Goal: Task Accomplishment & Management: Complete application form

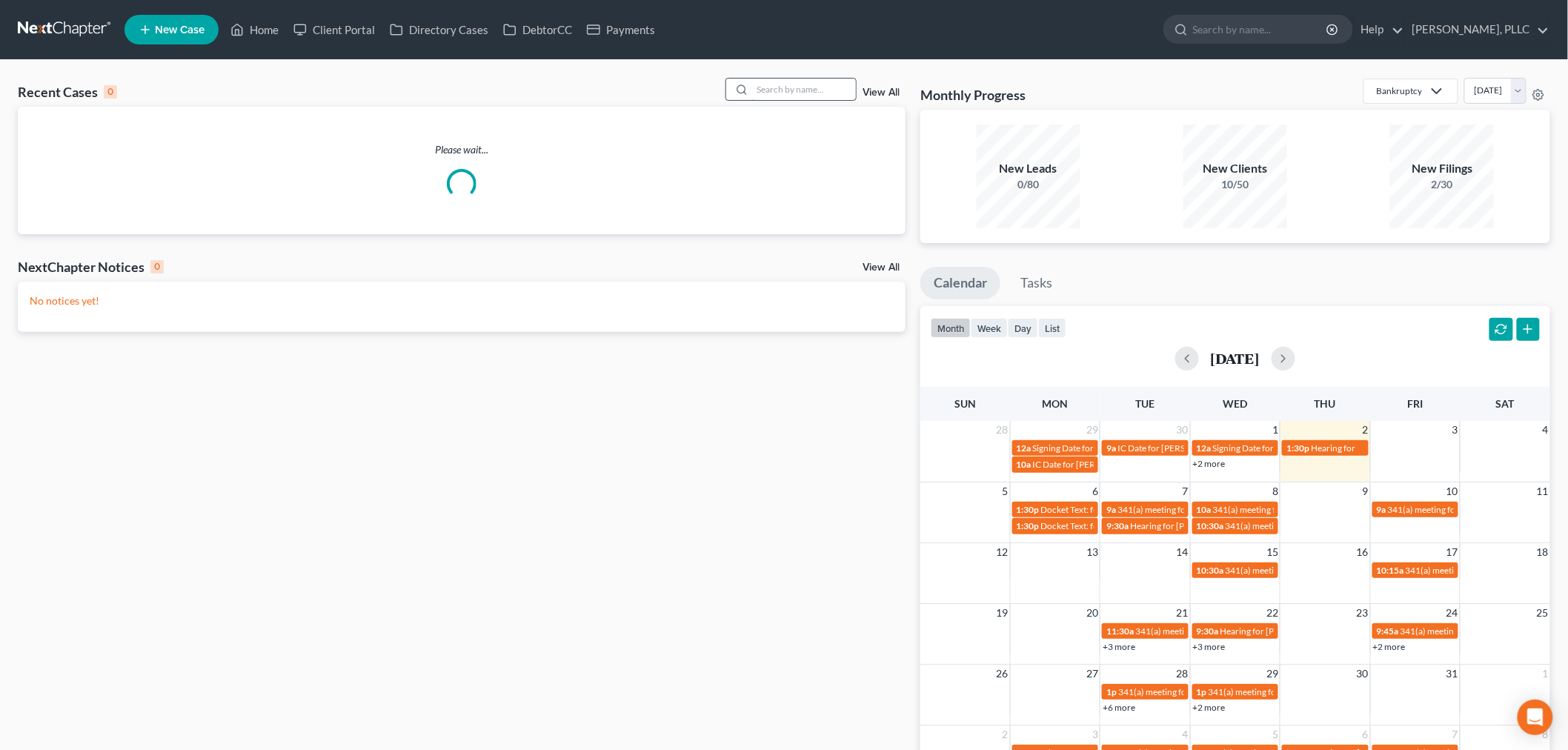
click at [777, 86] on input "search" at bounding box center [804, 90] width 104 height 22
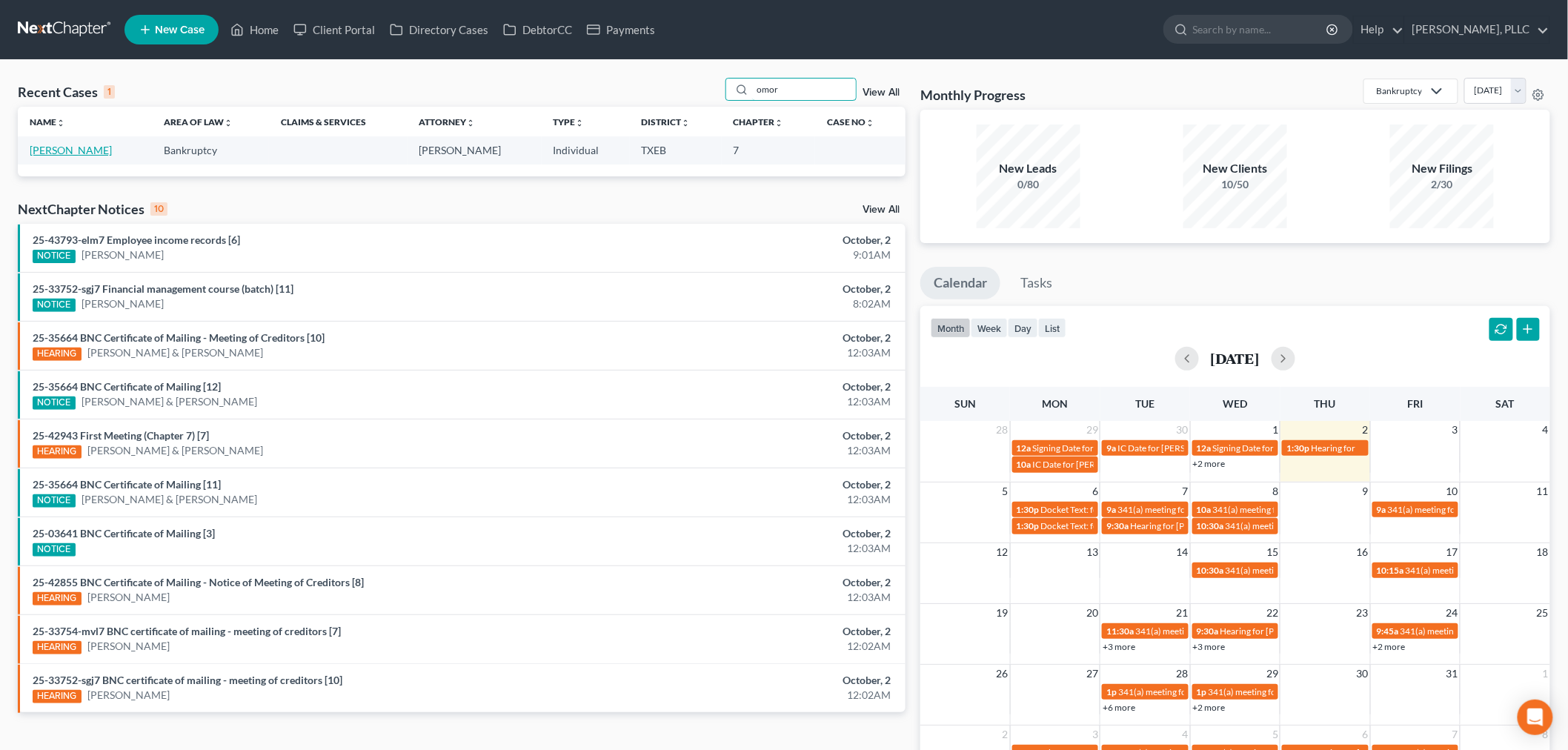
type input "omor"
click at [108, 151] on link "[PERSON_NAME]" at bounding box center [71, 149] width 83 height 13
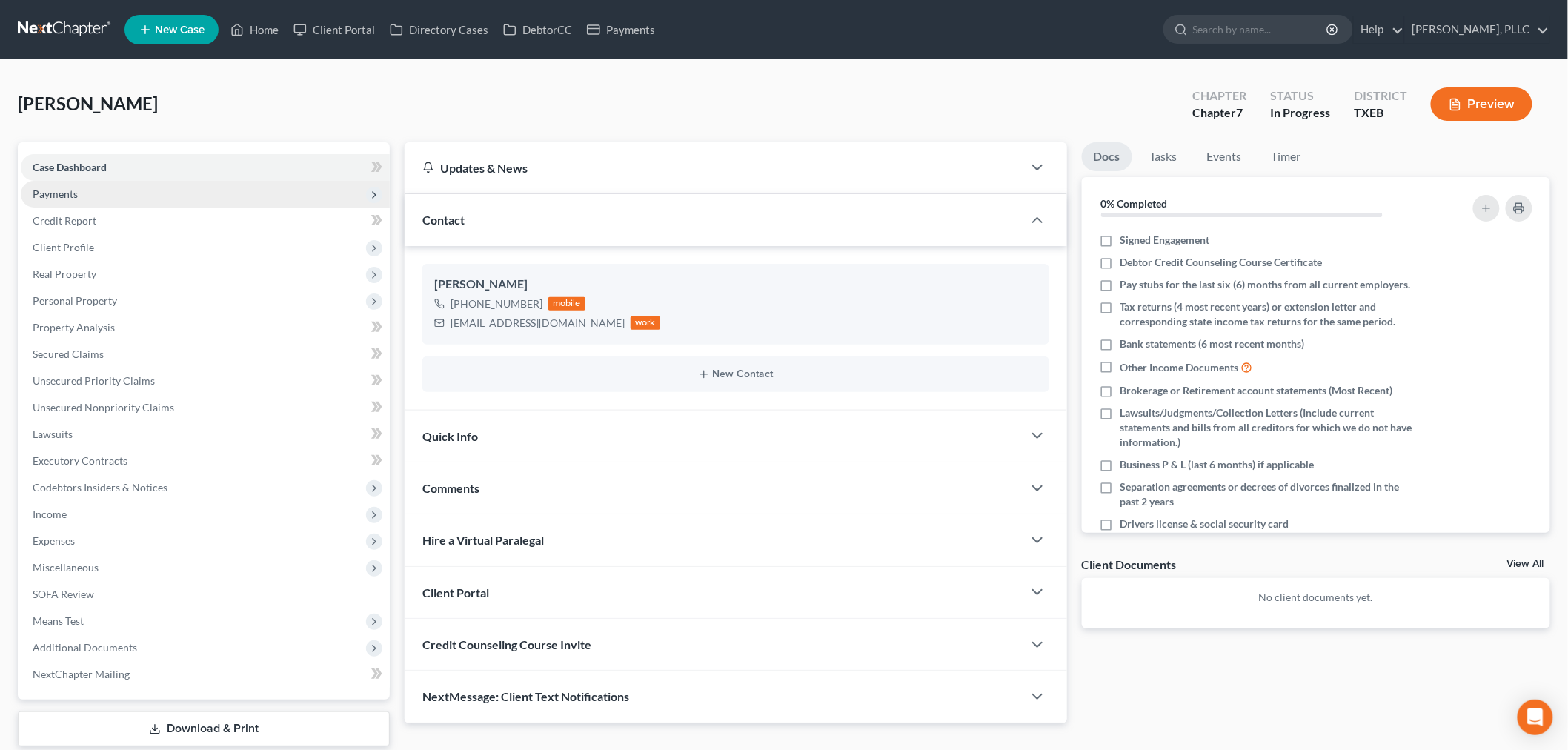
click at [73, 189] on span "Payments" at bounding box center [55, 193] width 45 height 13
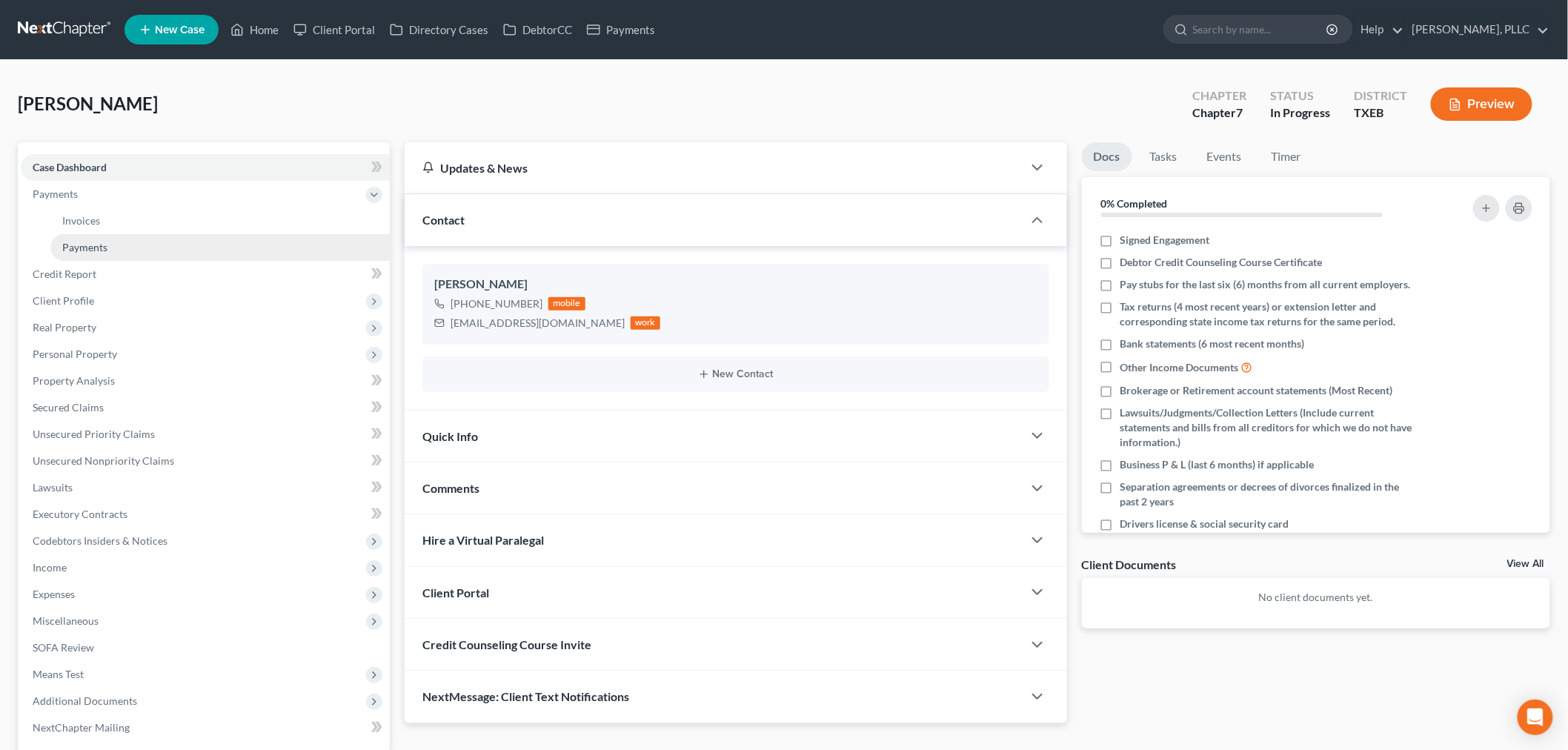
click at [92, 243] on span "Payments" at bounding box center [84, 247] width 45 height 13
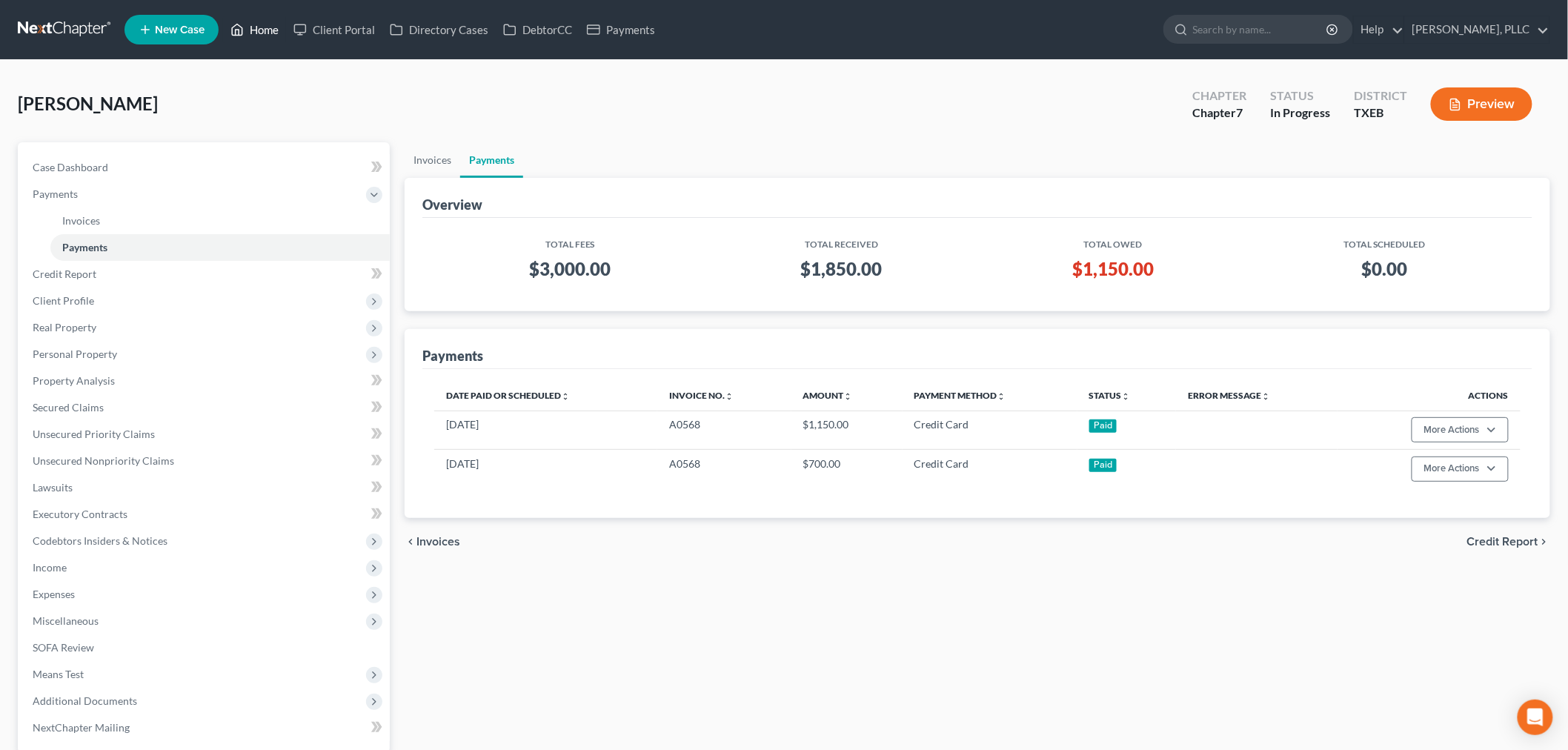
click at [272, 26] on link "Home" at bounding box center [254, 29] width 63 height 27
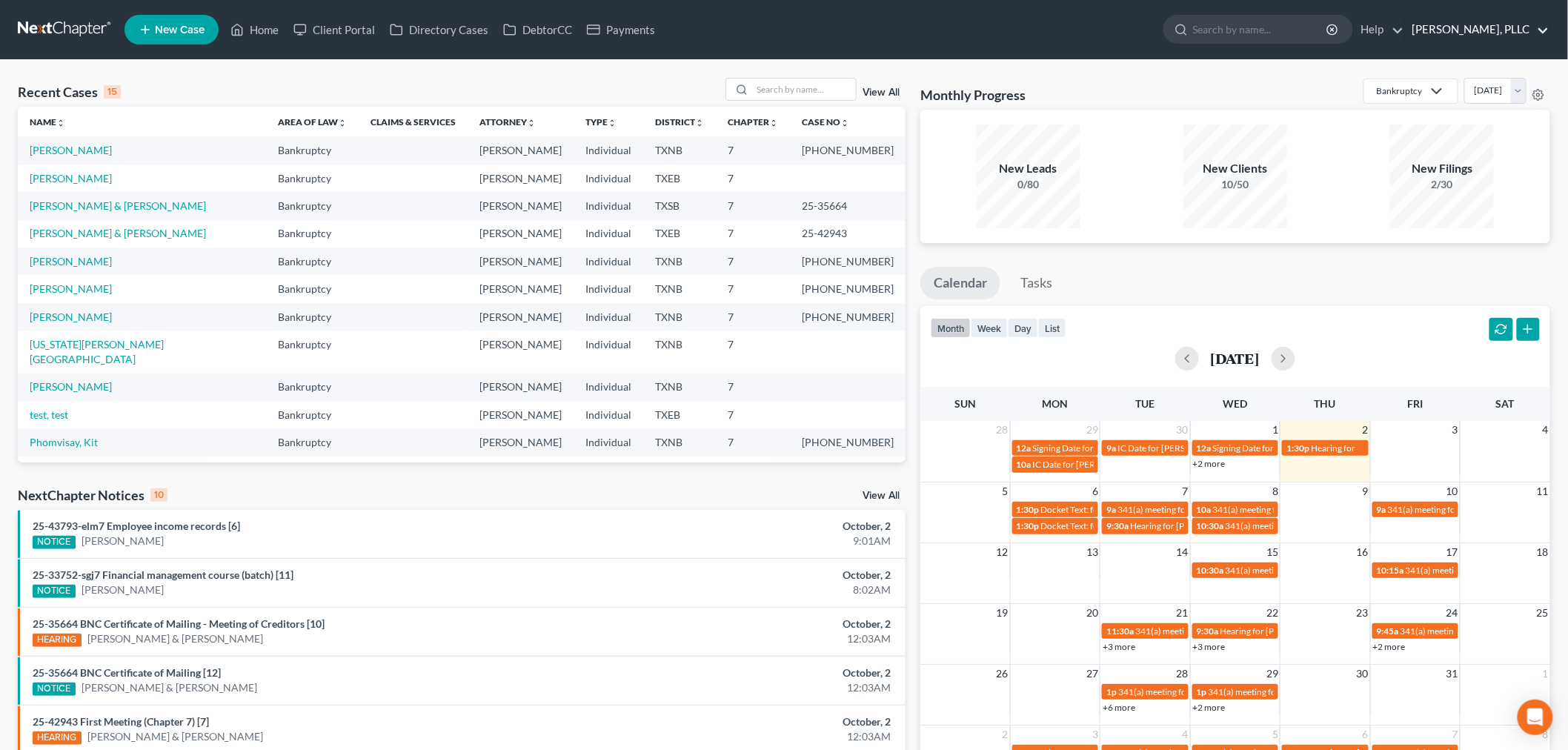
click at [1452, 35] on link "[PERSON_NAME], PLLC" at bounding box center [1476, 29] width 144 height 27
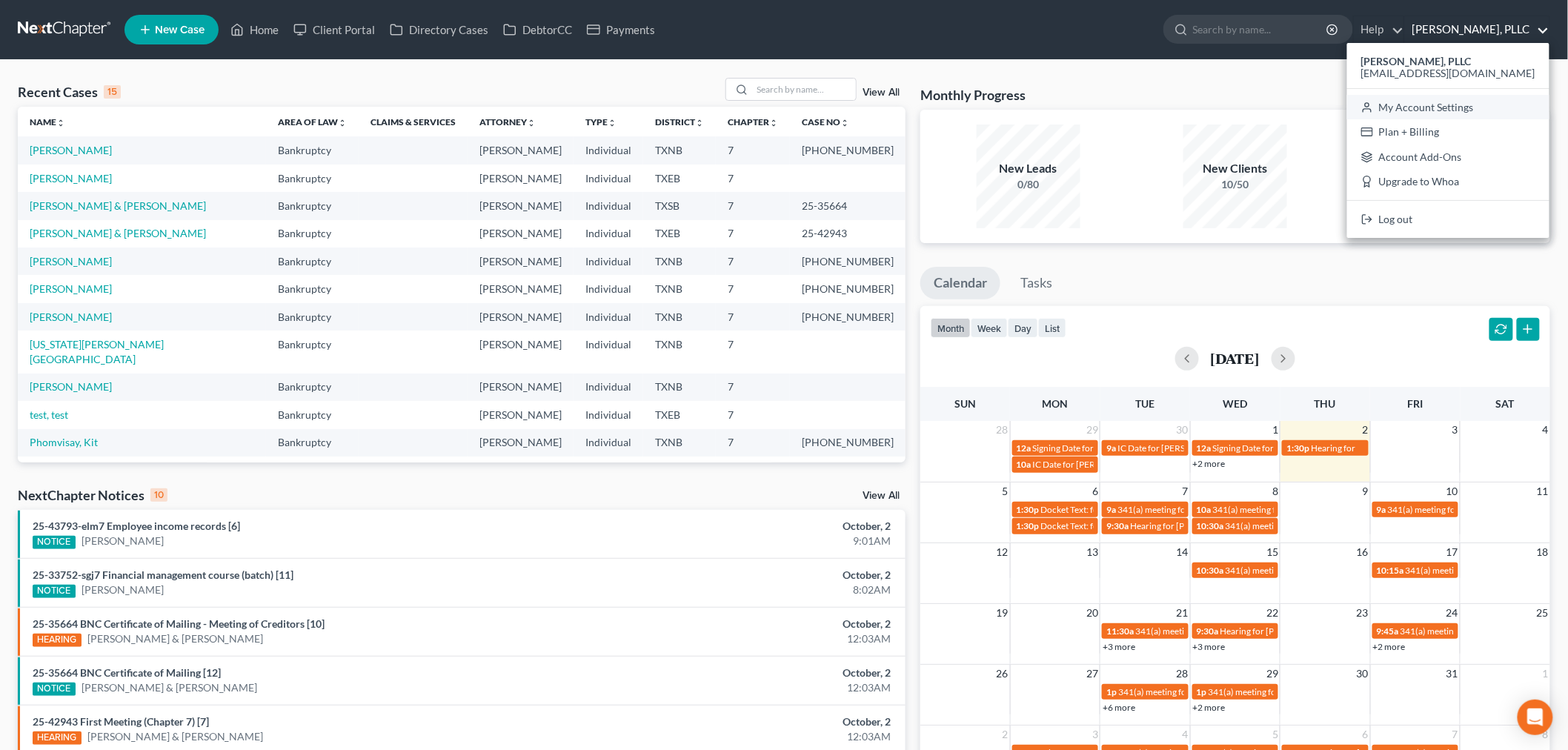
click at [1462, 108] on link "My Account Settings" at bounding box center [1447, 107] width 202 height 25
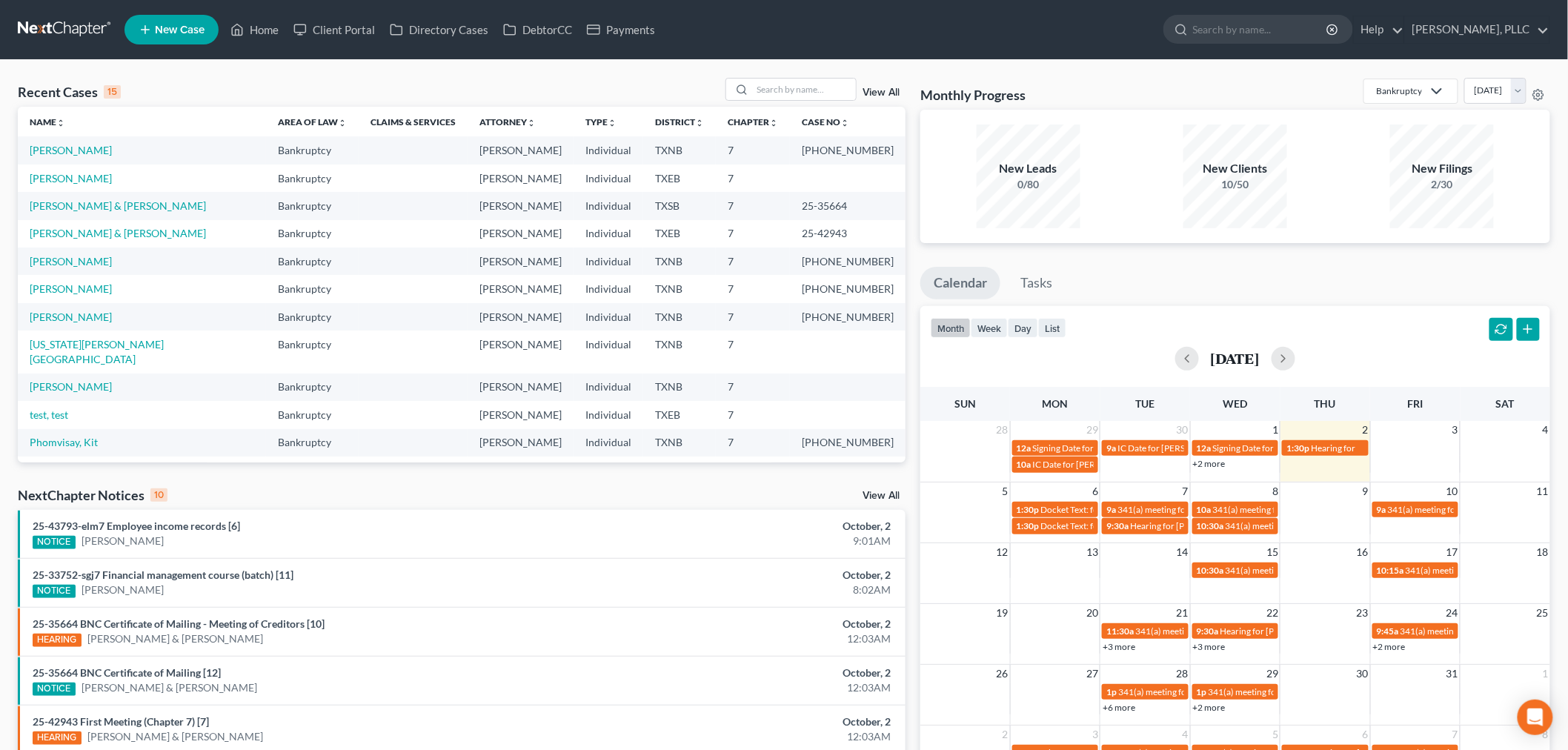
select select "78"
select select "23"
select select "45"
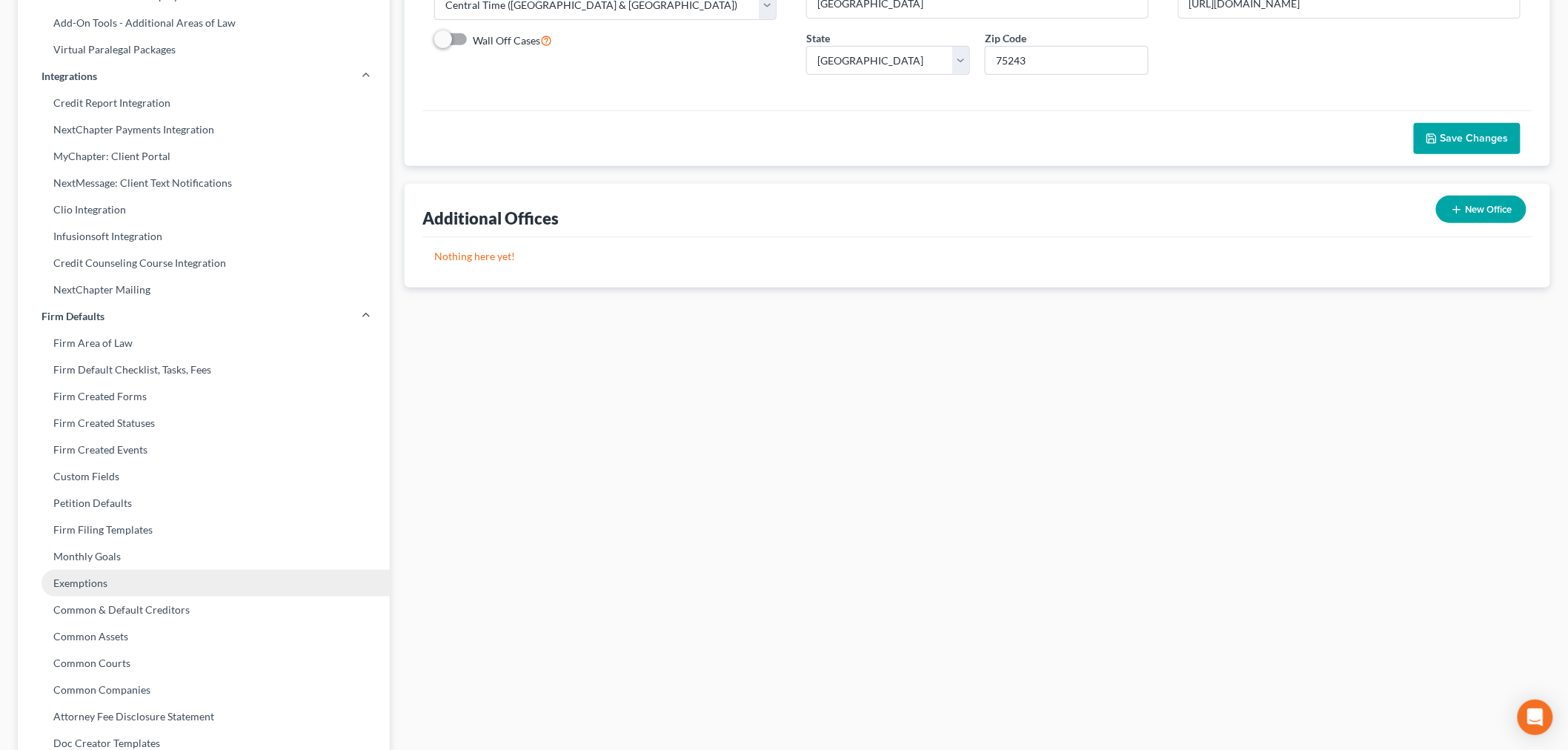
scroll to position [329, 0]
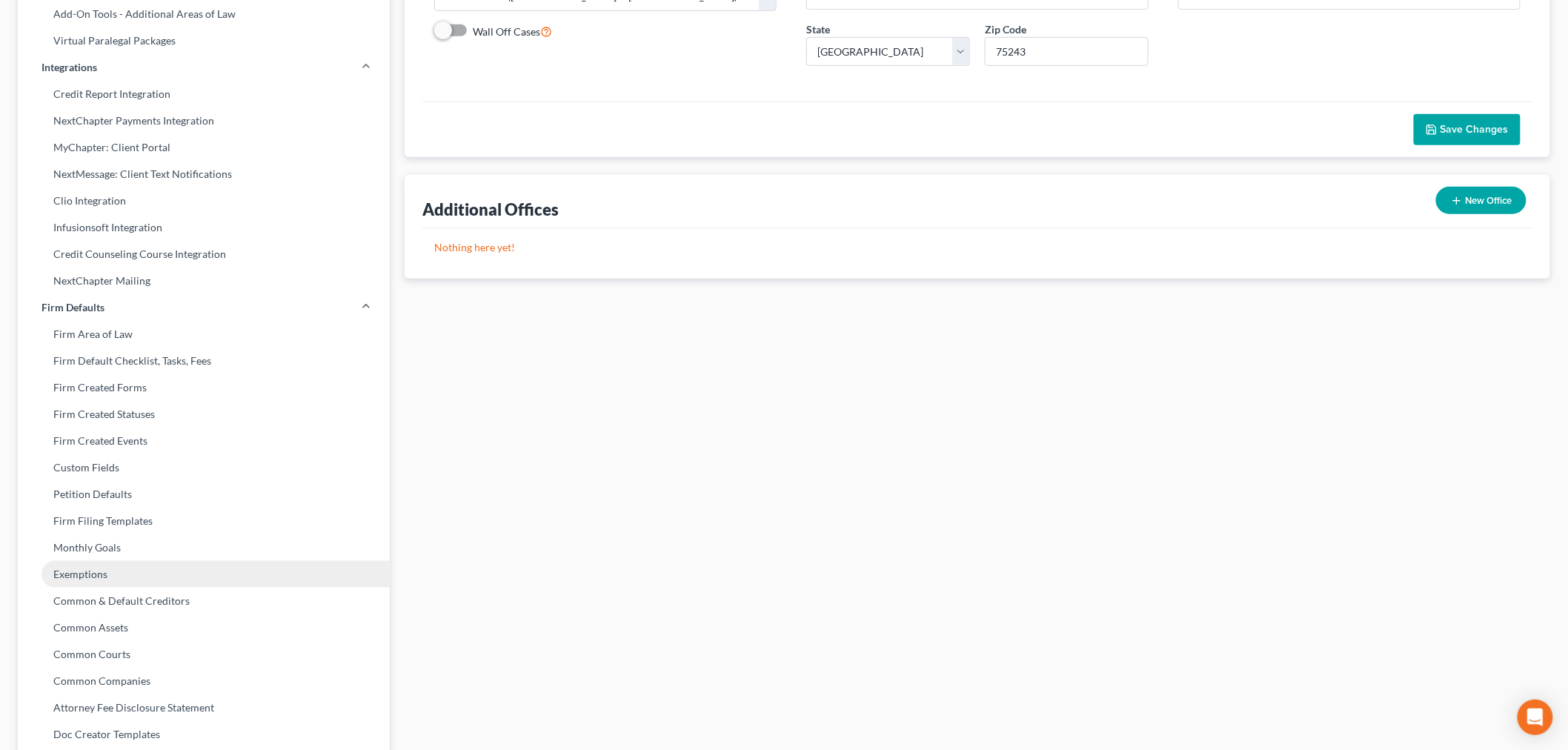
click at [112, 568] on link "Exemptions" at bounding box center [203, 574] width 372 height 27
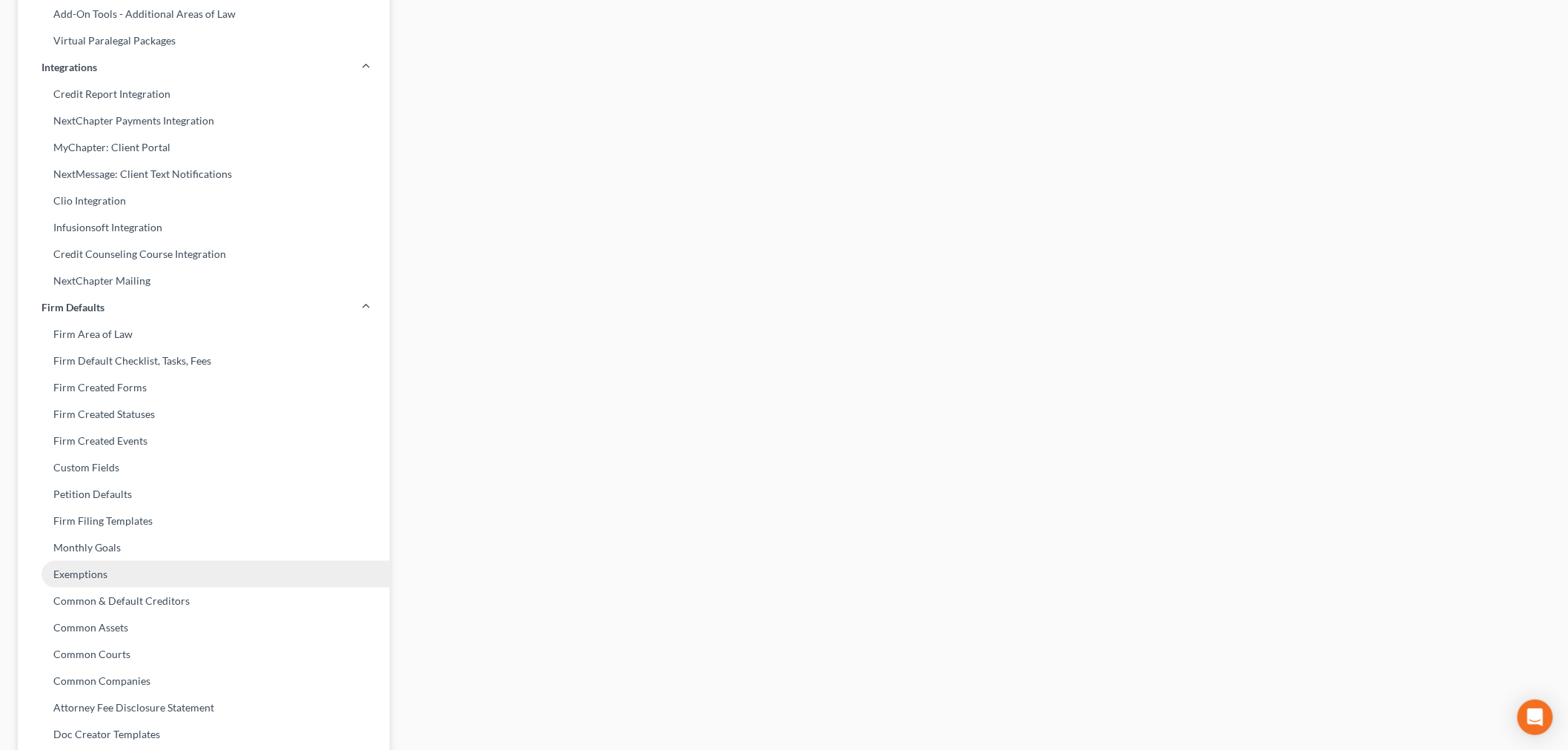
scroll to position [12, 0]
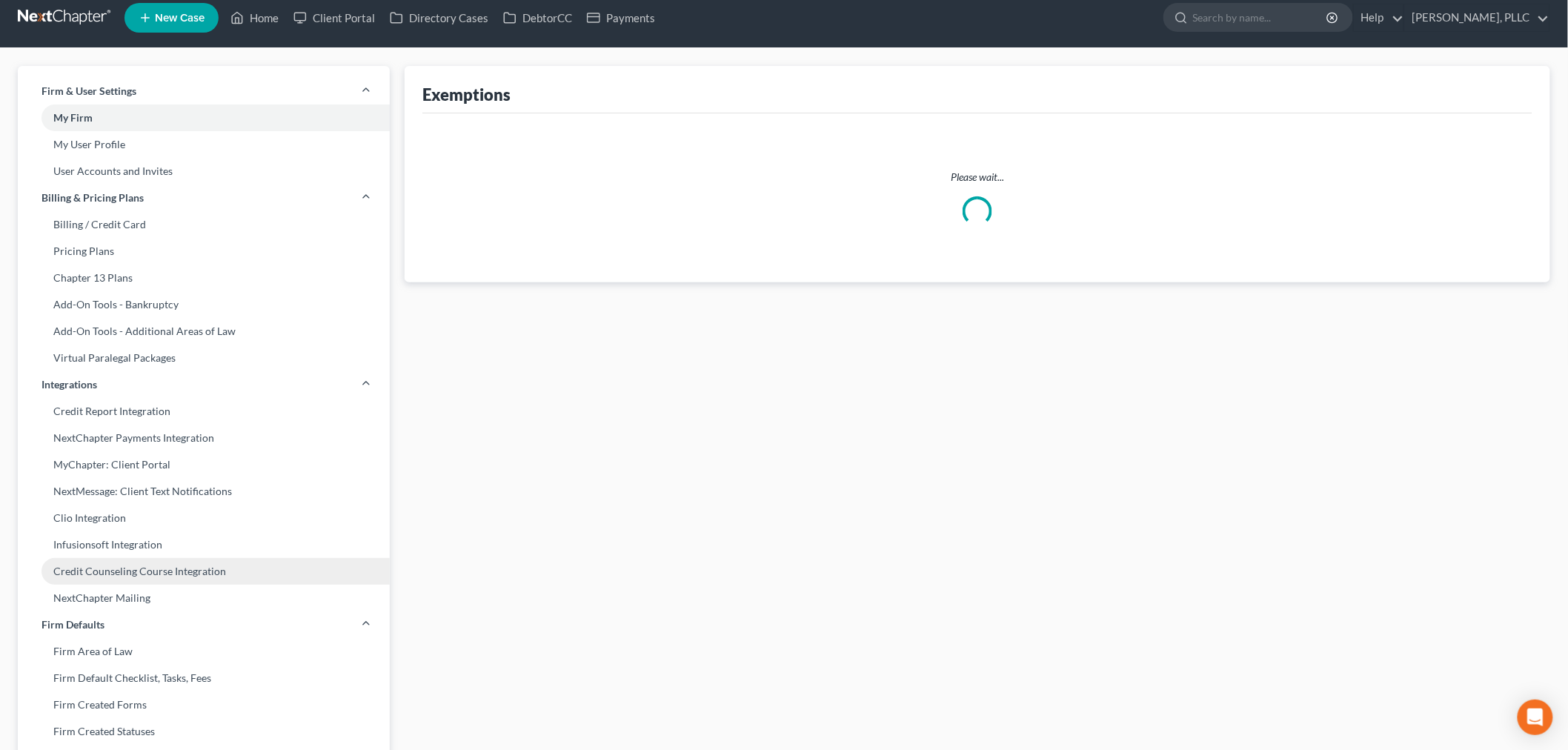
select select "0"
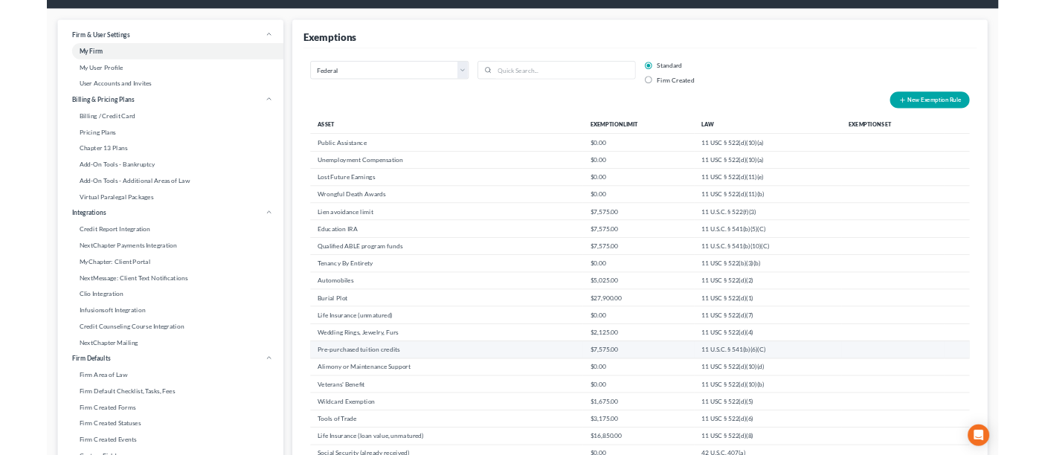
scroll to position [0, 0]
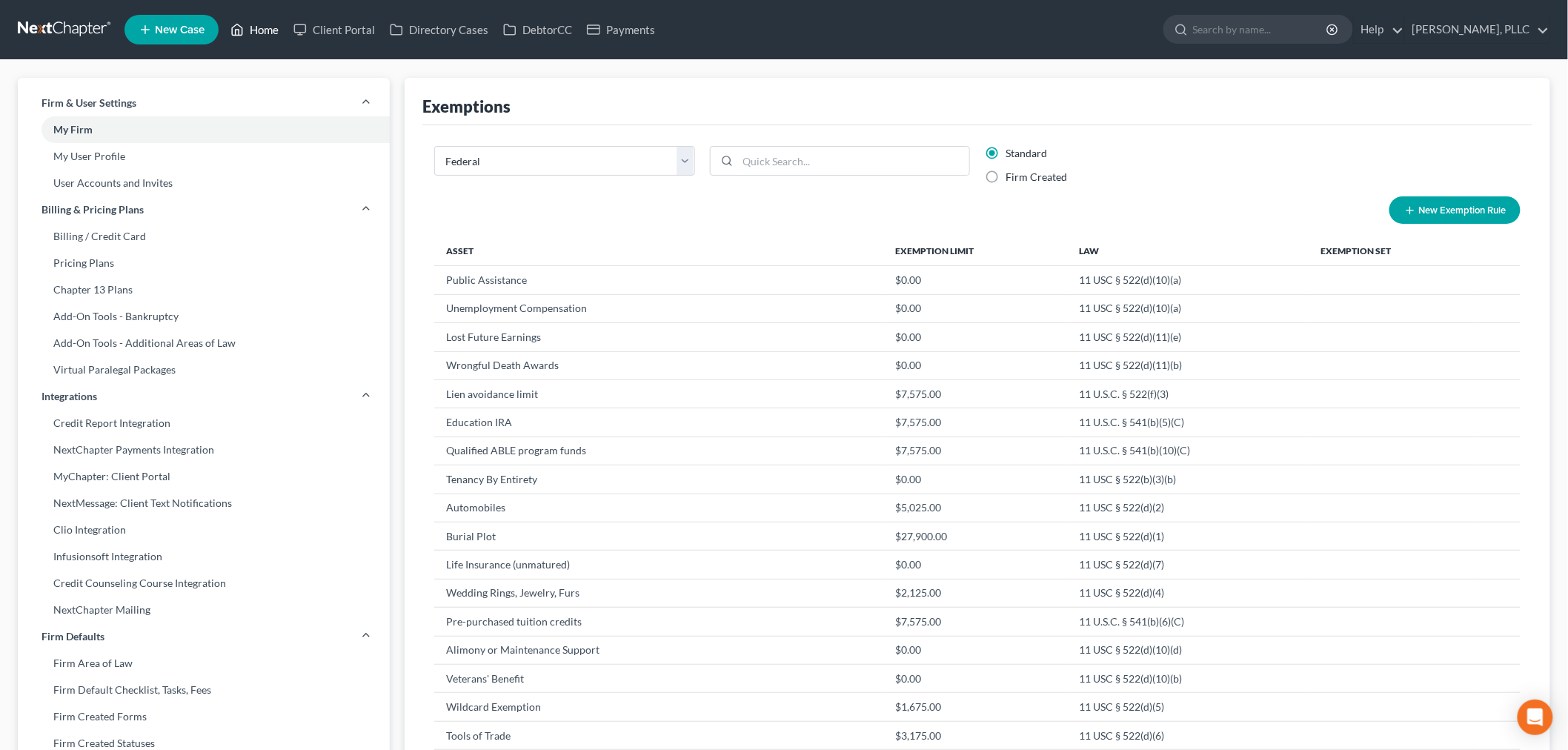
click at [262, 33] on link "Home" at bounding box center [254, 29] width 63 height 27
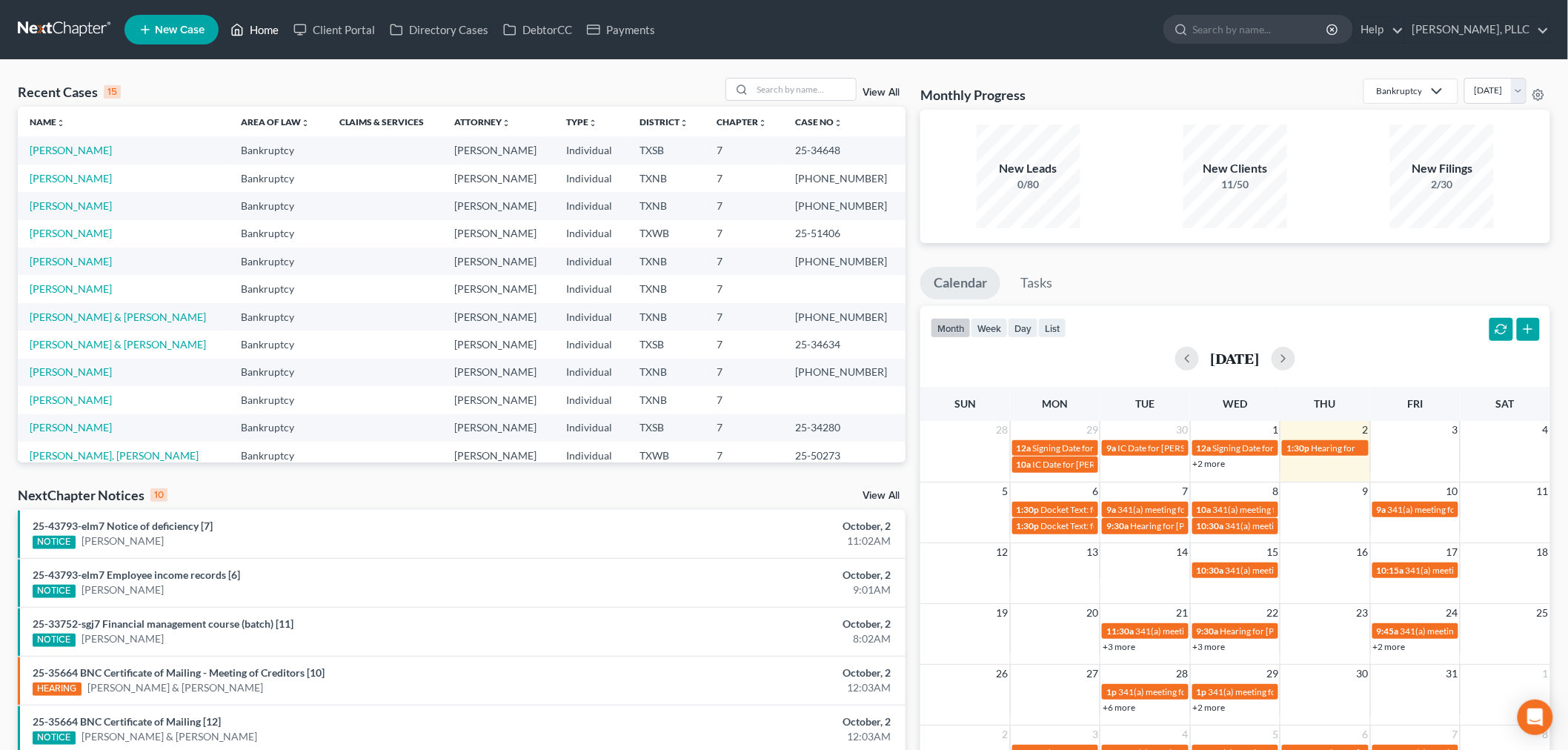
click at [1269, 551] on span "15" at bounding box center [1272, 552] width 15 height 18
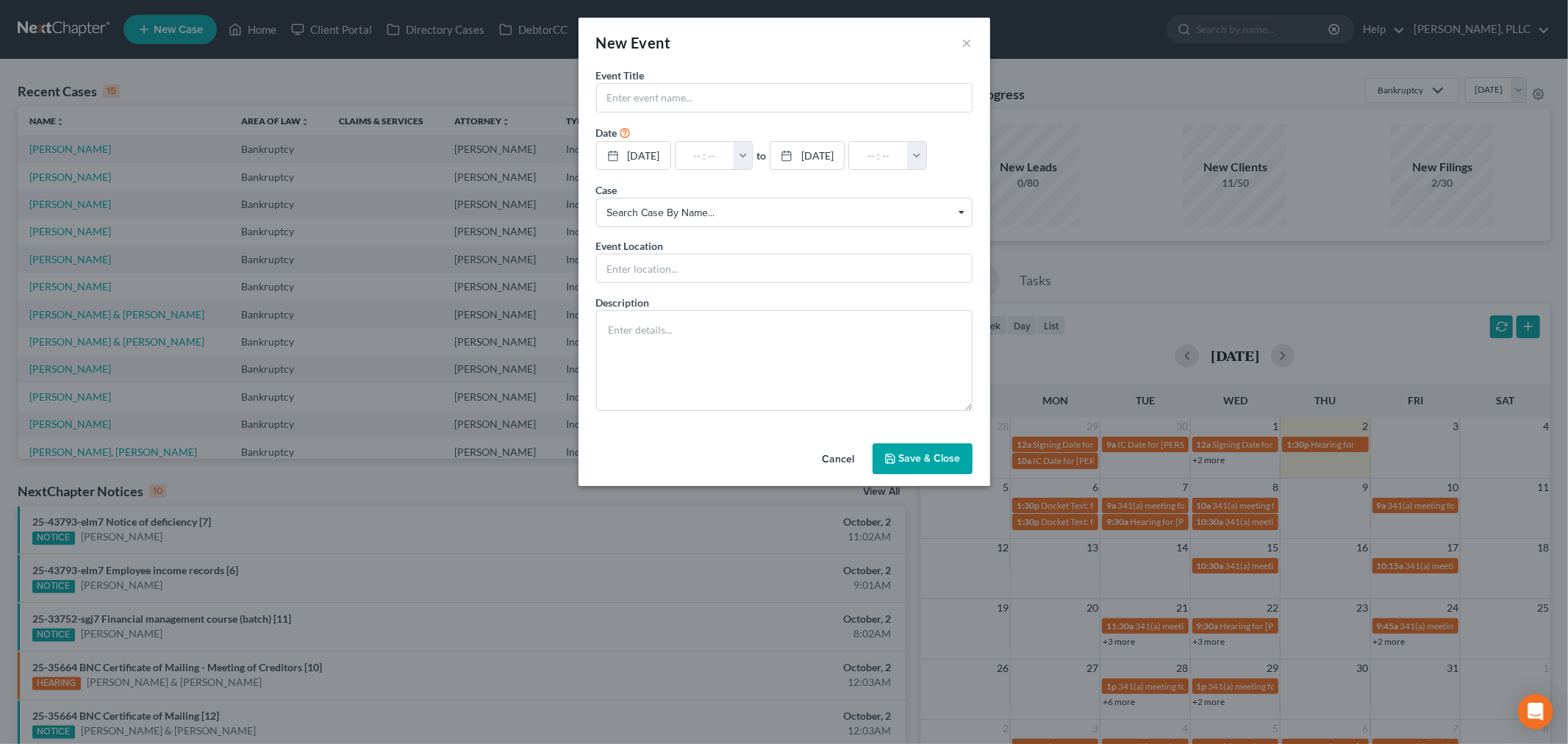
click at [1260, 546] on div "New Event × Event Title * Date [DATE] close Date [DATE] Time 12:00 AM chevron_l…" at bounding box center [784, 372] width 1568 height 744
click at [1260, 546] on div at bounding box center [778, 372] width 1555 height 744
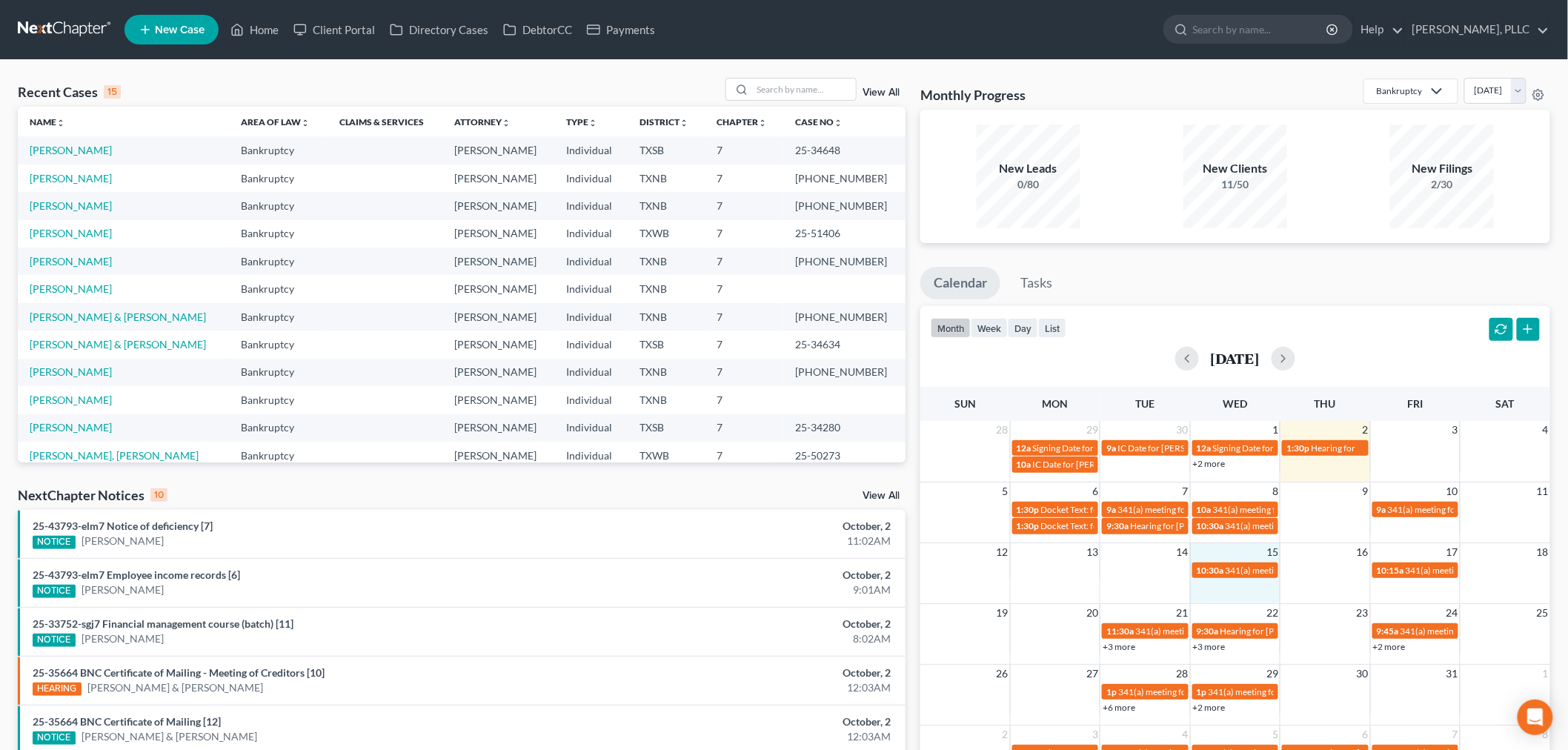
click at [1270, 551] on span "15" at bounding box center [1272, 552] width 15 height 18
drag, startPoint x: 1269, startPoint y: 551, endPoint x: 268, endPoint y: 30, distance: 1128.5
click at [268, 30] on link "Home" at bounding box center [254, 29] width 63 height 27
click at [775, 86] on input "search" at bounding box center [804, 90] width 104 height 22
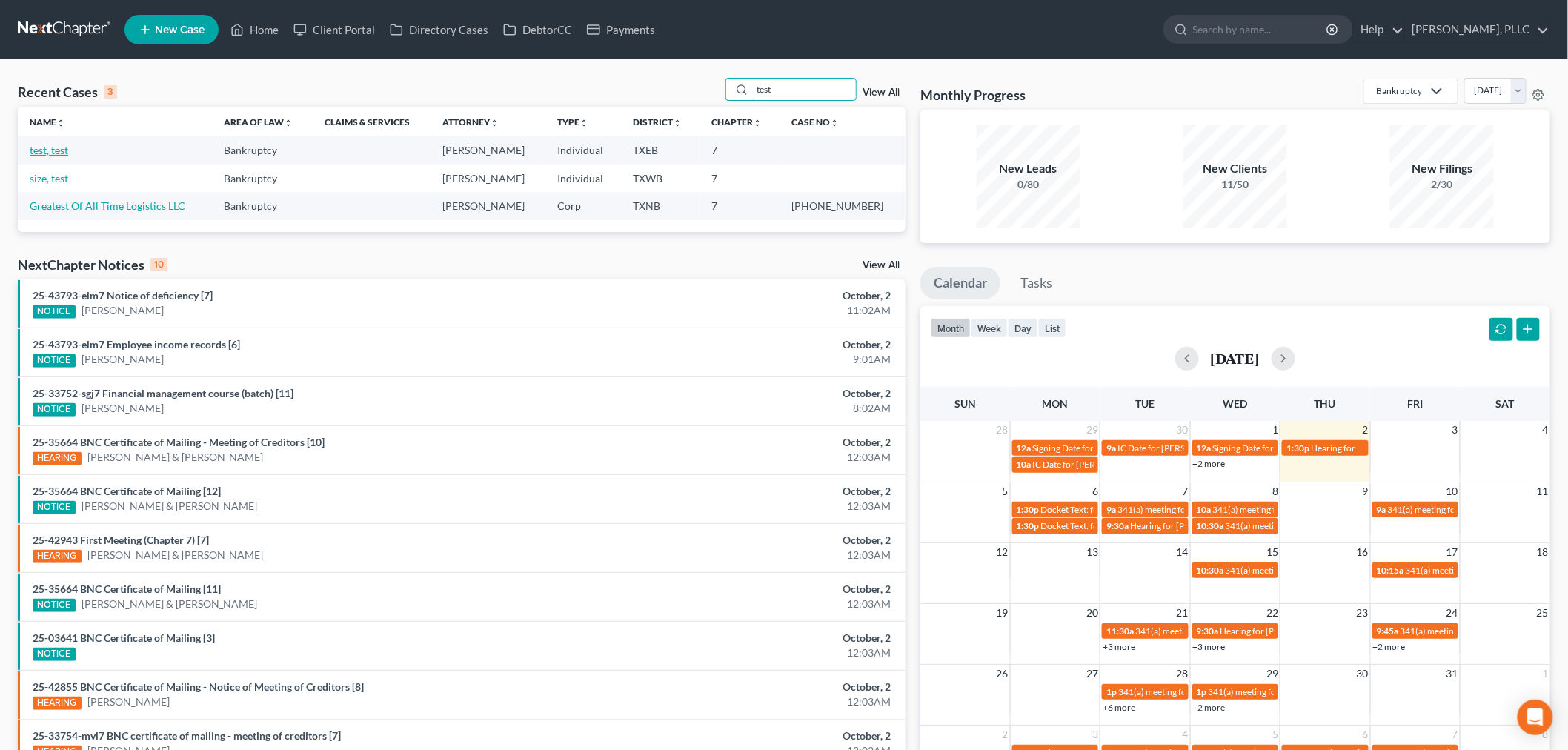
type input "test"
click at [51, 151] on link "test, test" at bounding box center [49, 149] width 39 height 13
select select "4"
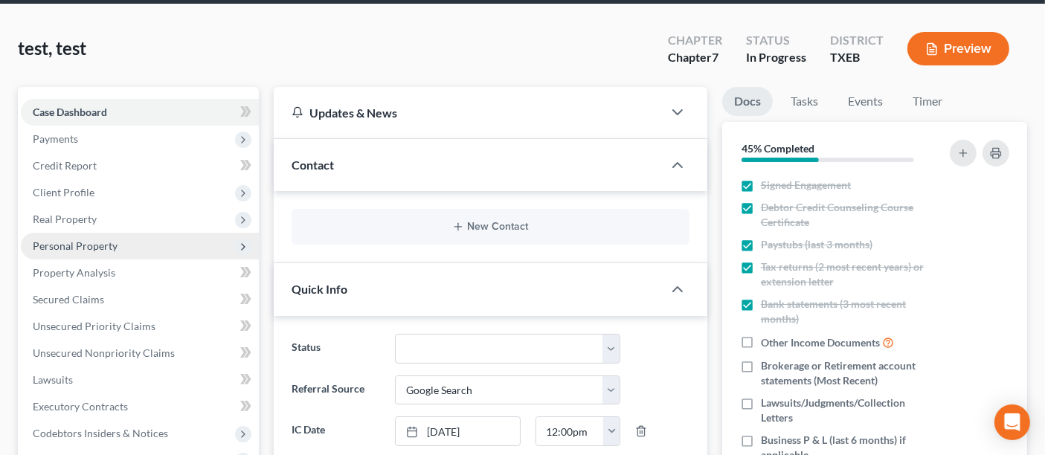
scroll to position [165, 0]
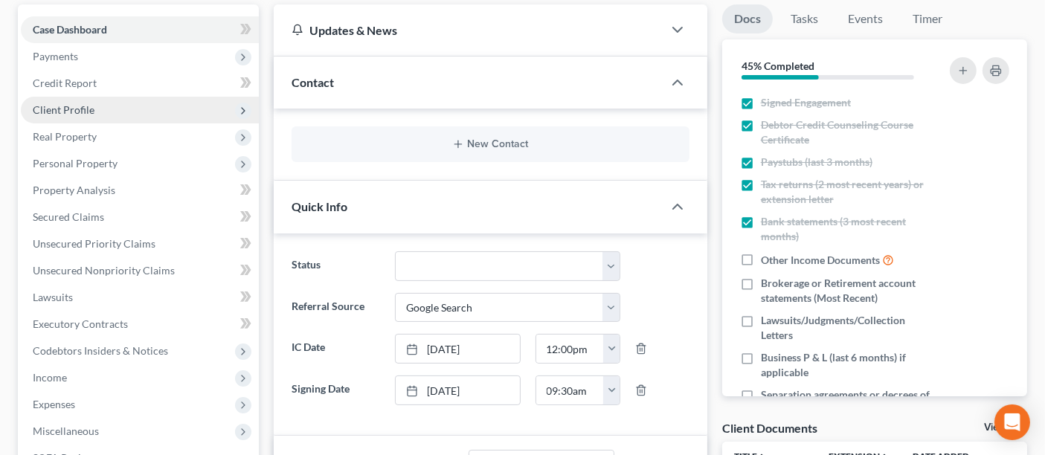
click at [73, 109] on span "Client Profile" at bounding box center [64, 109] width 62 height 13
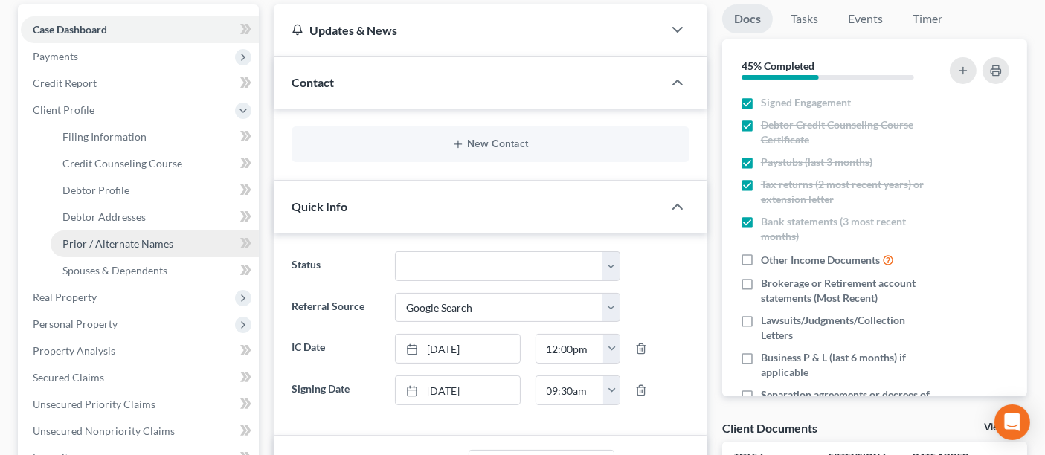
click at [115, 239] on span "Prior / Alternate Names" at bounding box center [117, 243] width 111 height 13
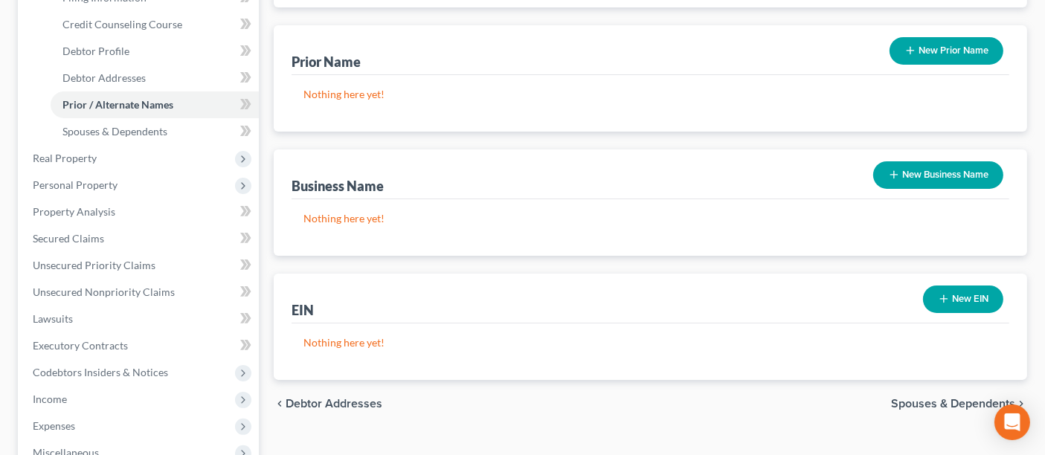
scroll to position [330, 0]
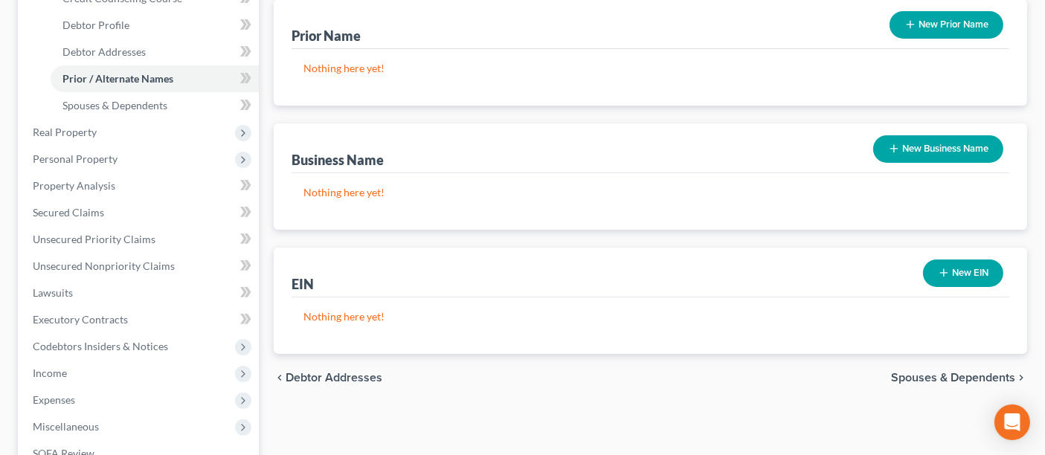
click at [937, 144] on button "New Business Name" at bounding box center [938, 149] width 130 height 28
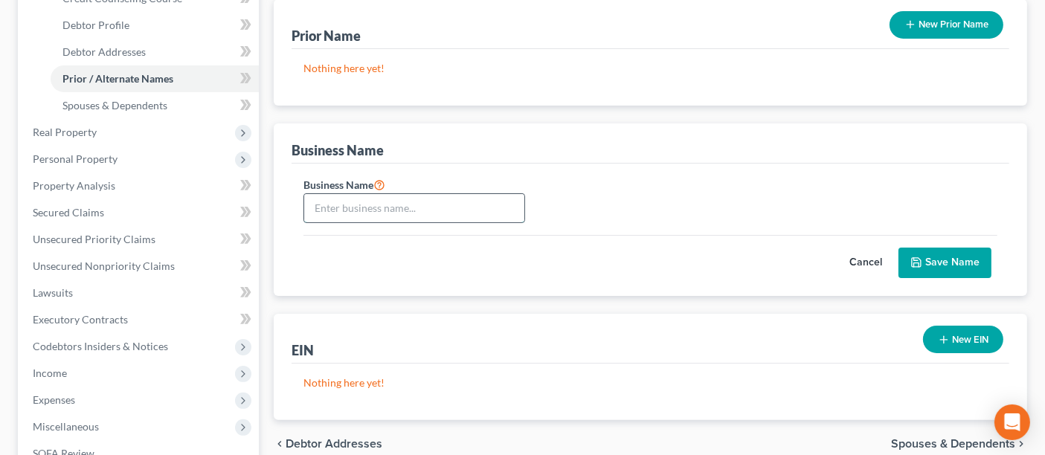
click at [411, 200] on input "text" at bounding box center [414, 208] width 220 height 28
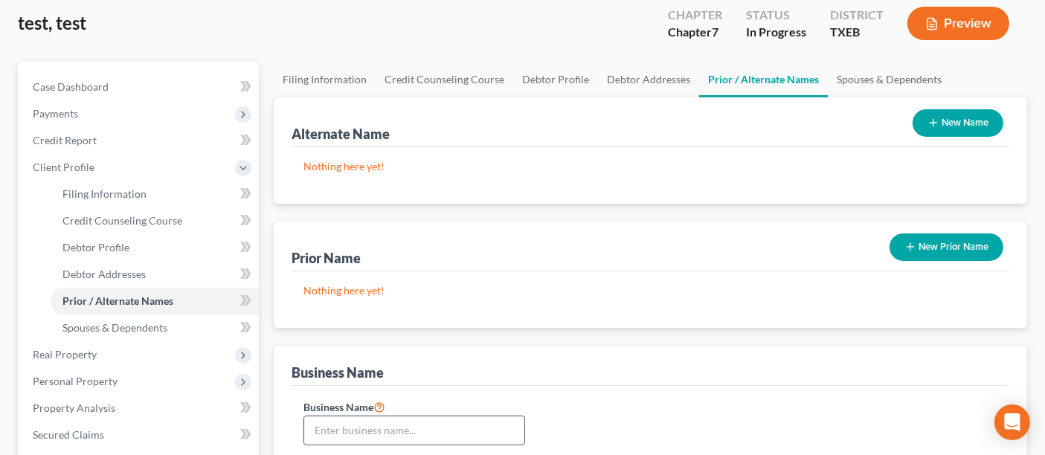
scroll to position [83, 0]
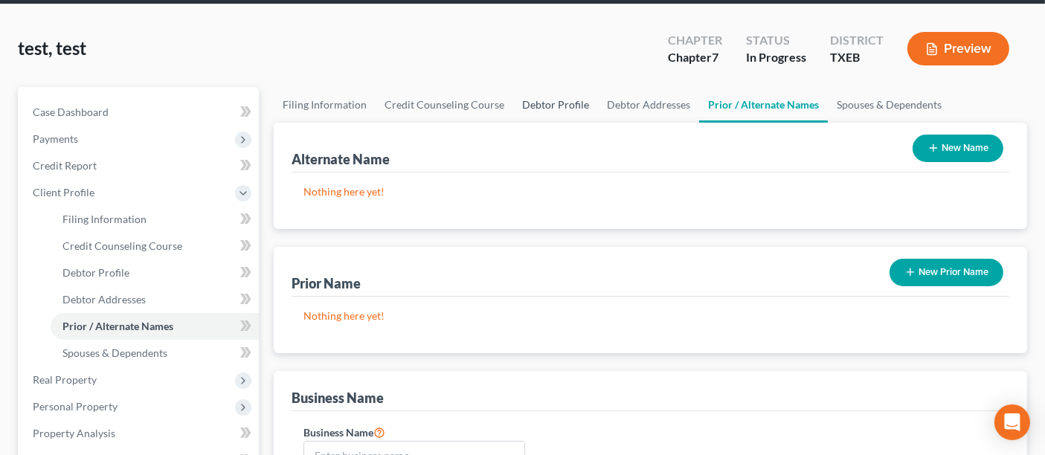
click at [553, 100] on link "Debtor Profile" at bounding box center [555, 105] width 85 height 36
select select "1"
select select "2"
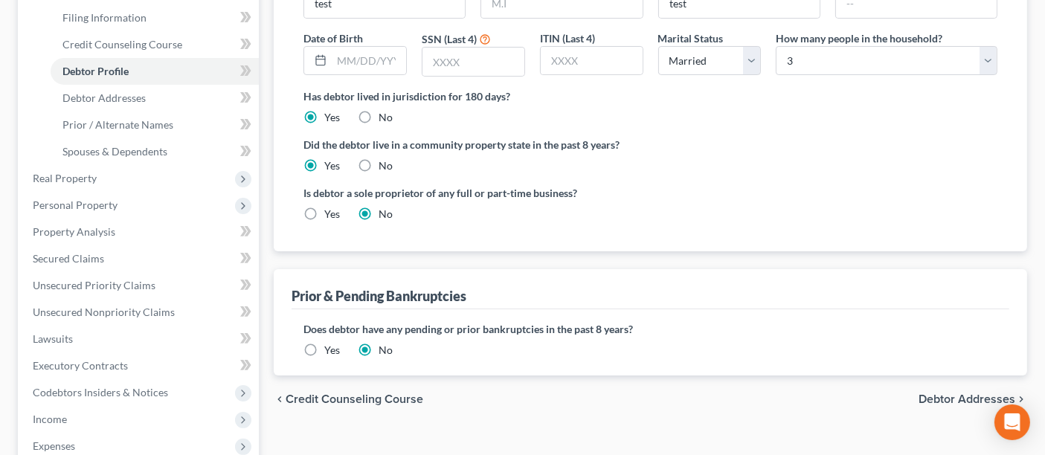
scroll to position [248, 0]
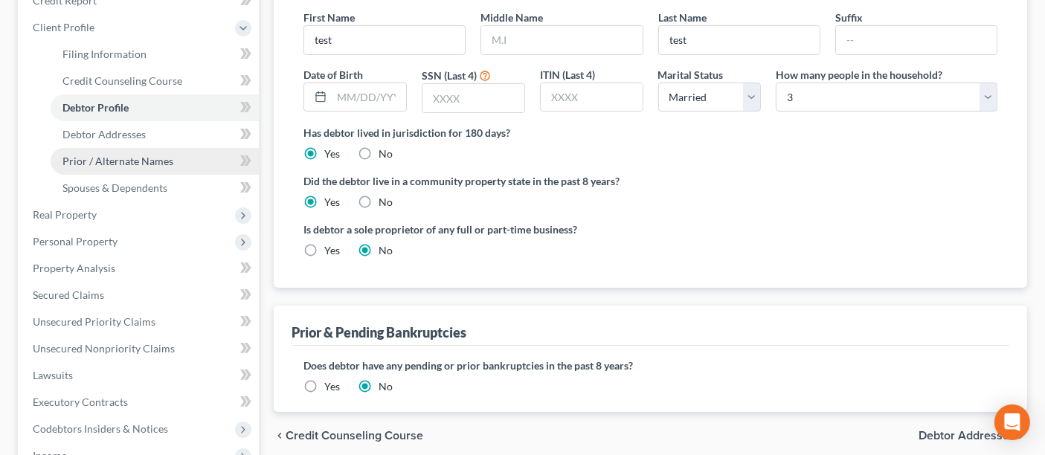
click at [138, 158] on span "Prior / Alternate Names" at bounding box center [117, 161] width 111 height 13
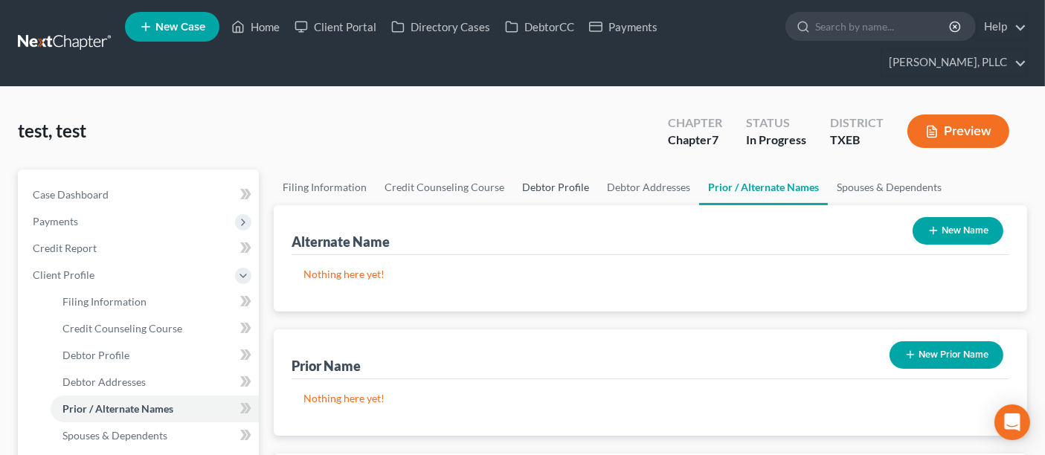
click at [539, 190] on link "Debtor Profile" at bounding box center [555, 188] width 85 height 36
select select "1"
select select "2"
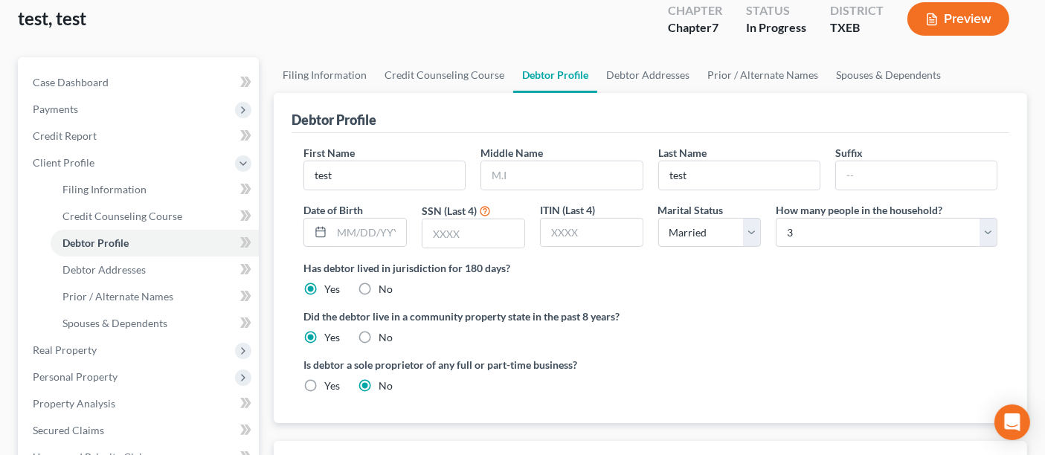
scroll to position [165, 0]
